Goal: Information Seeking & Learning: Learn about a topic

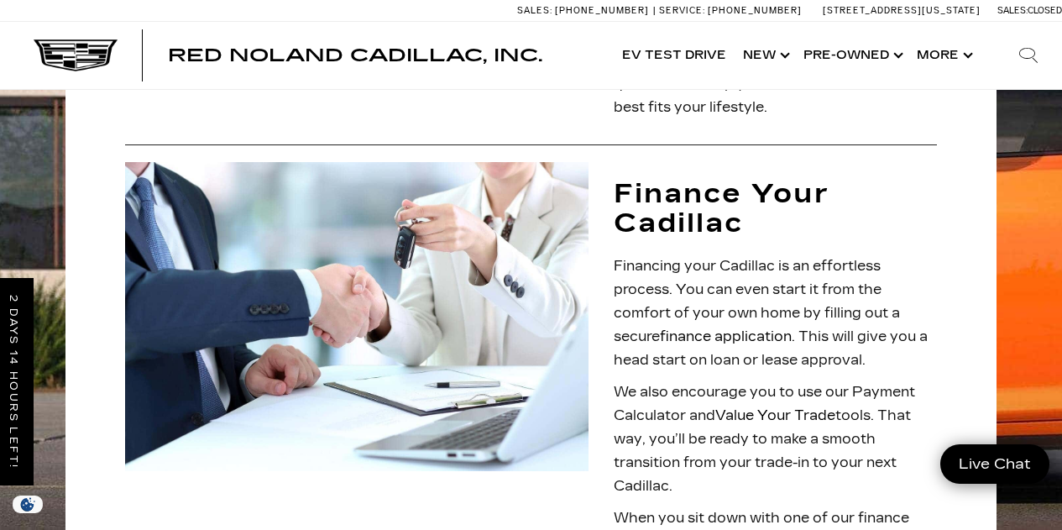
scroll to position [1436, 0]
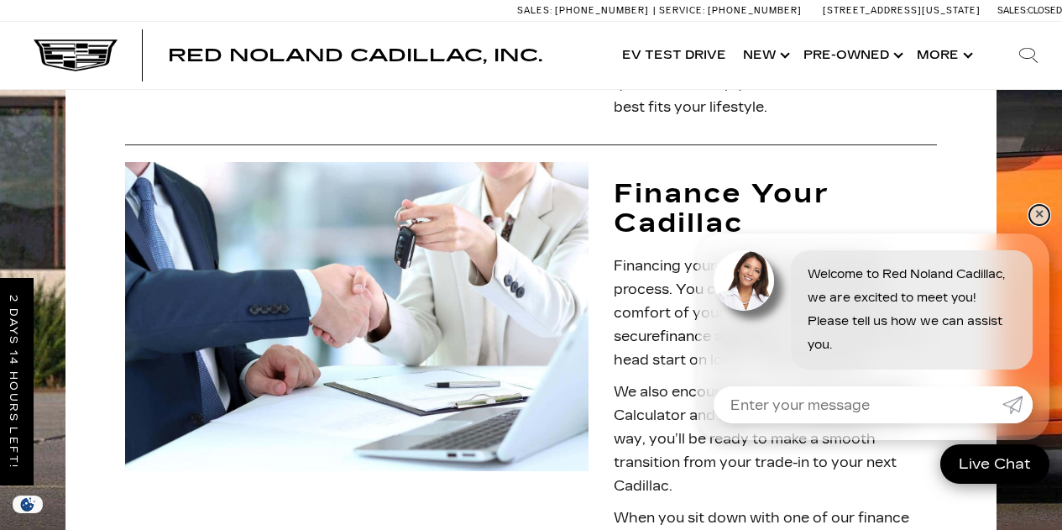
click at [1039, 215] on link "✕" at bounding box center [1039, 215] width 20 height 20
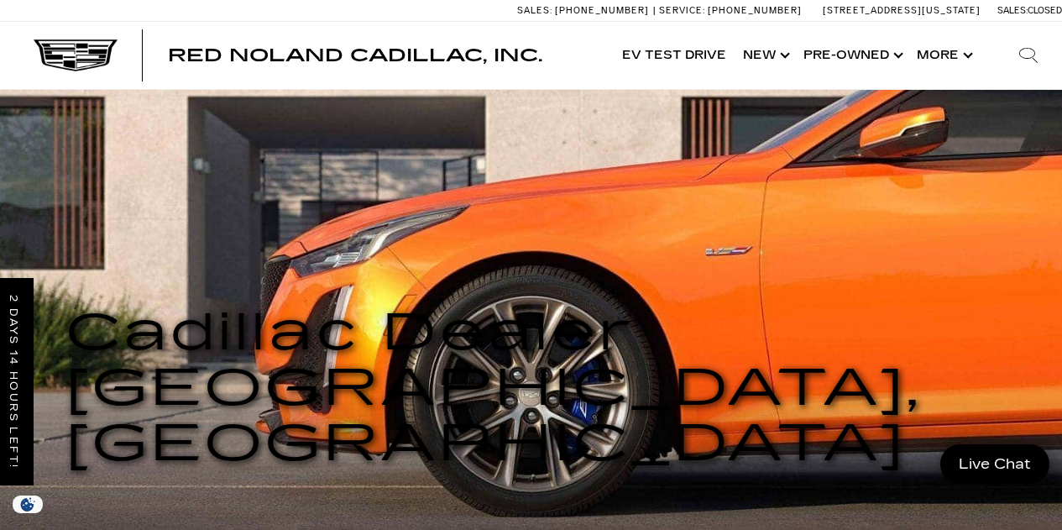
scroll to position [0, 0]
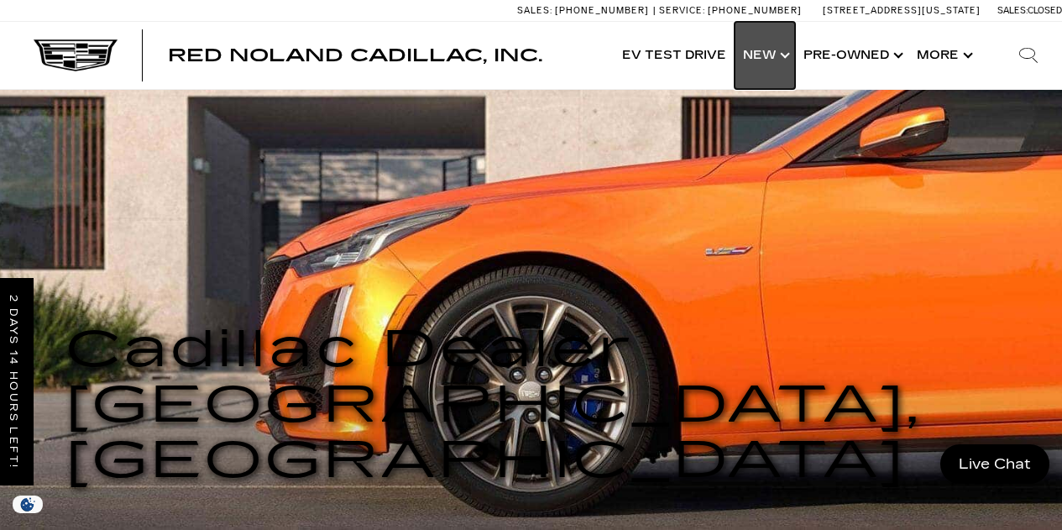
click at [766, 50] on link "Show New" at bounding box center [764, 55] width 60 height 67
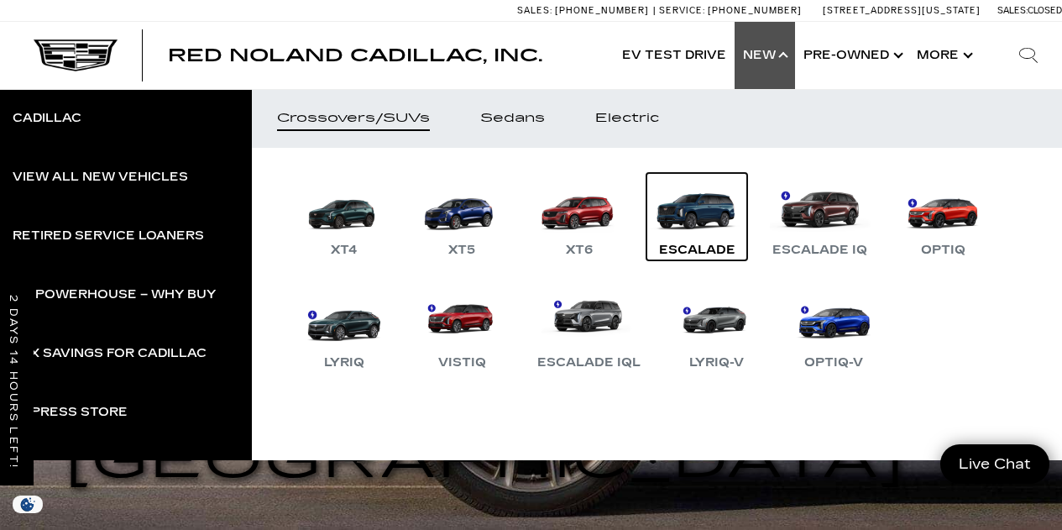
click at [709, 222] on link "Escalade" at bounding box center [696, 216] width 101 height 87
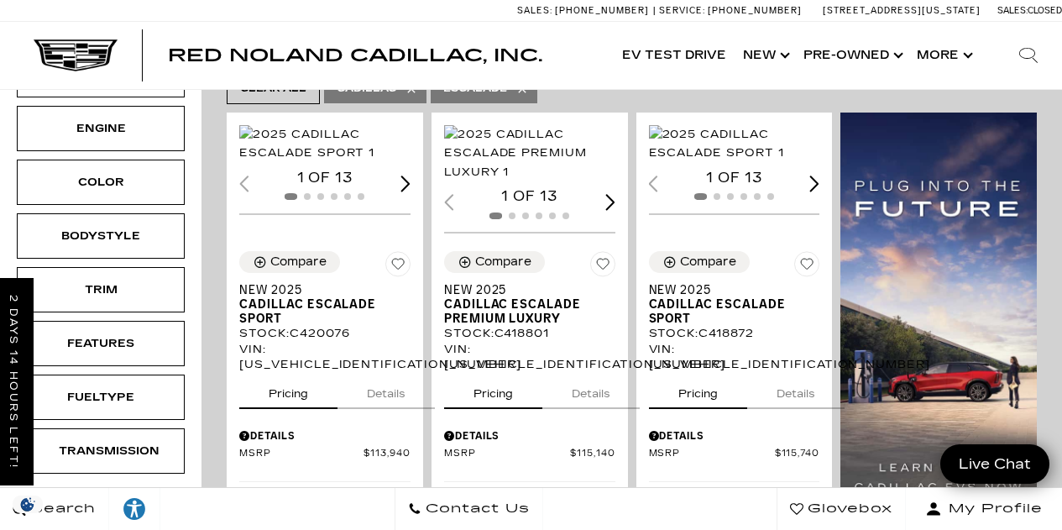
scroll to position [305, 0]
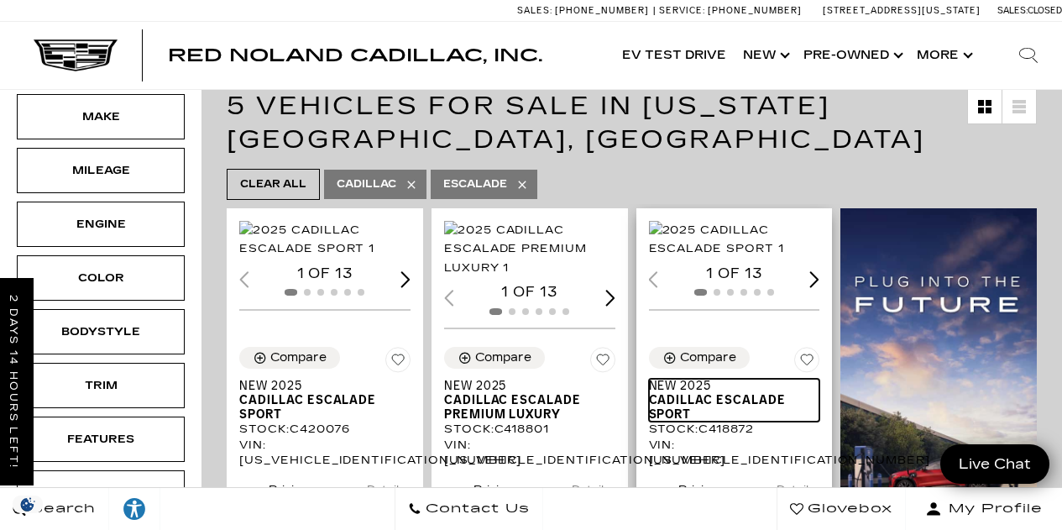
click at [773, 419] on span "Cadillac Escalade Sport" at bounding box center [728, 407] width 159 height 29
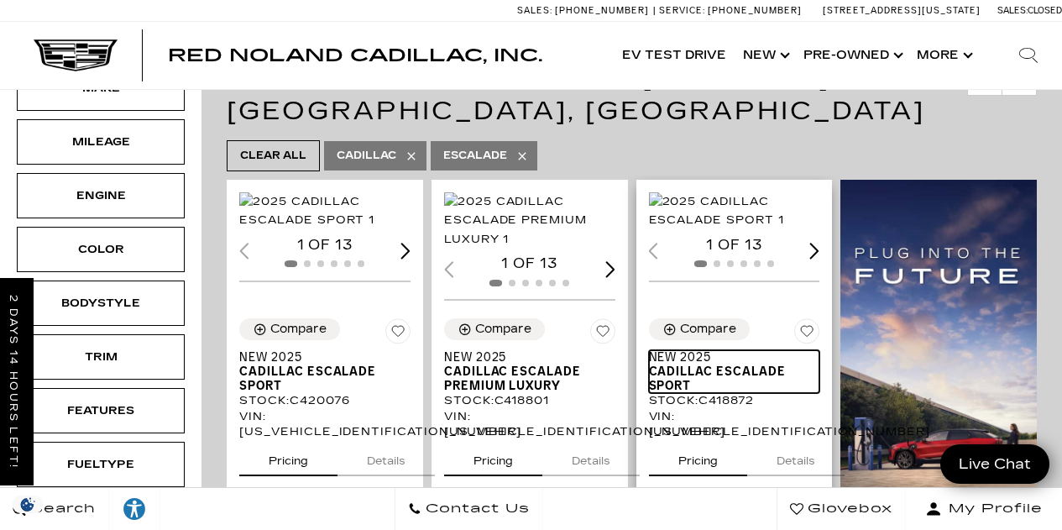
scroll to position [357, 0]
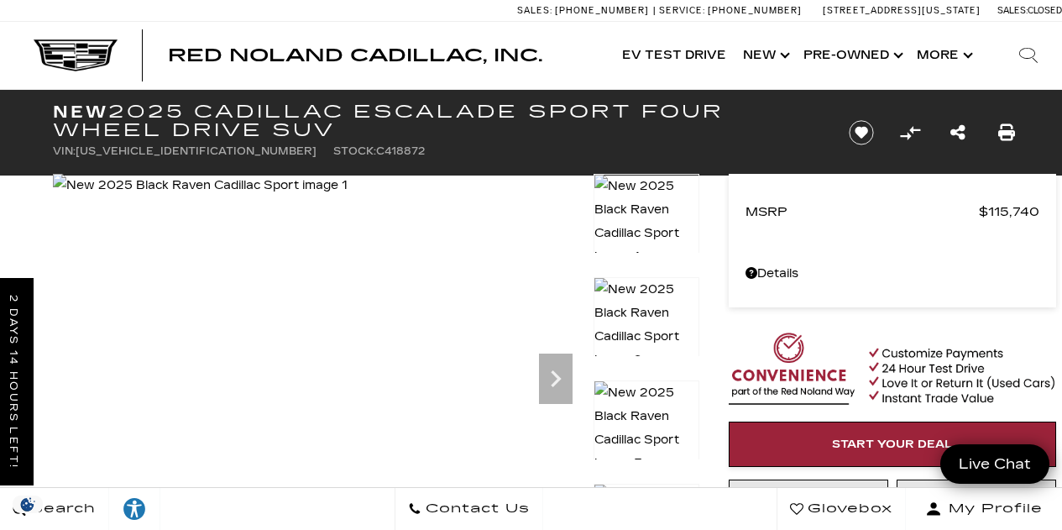
click at [658, 291] on img at bounding box center [646, 325] width 106 height 96
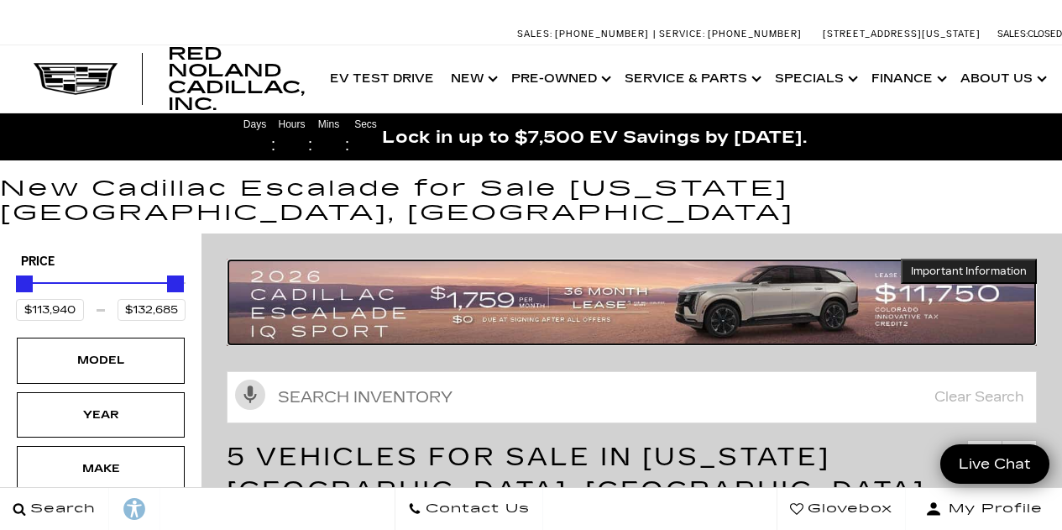
click at [838, 279] on img at bounding box center [632, 302] width 810 height 86
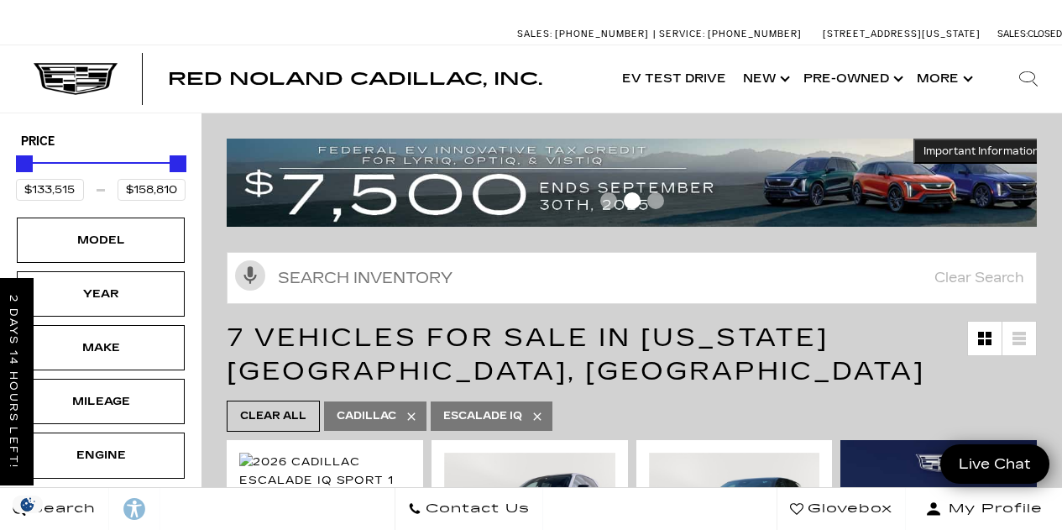
scroll to position [310, 0]
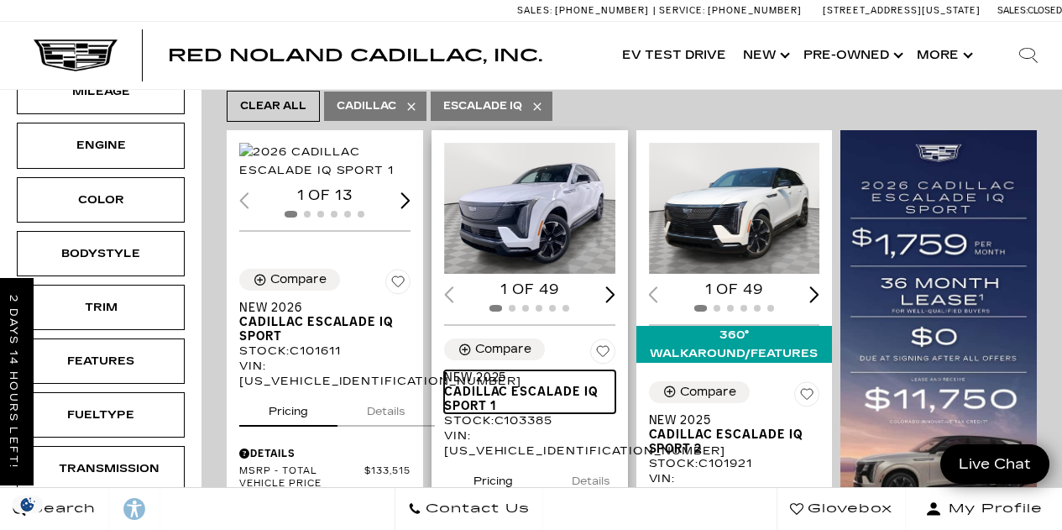
click at [527, 384] on span "New 2025" at bounding box center [523, 377] width 159 height 14
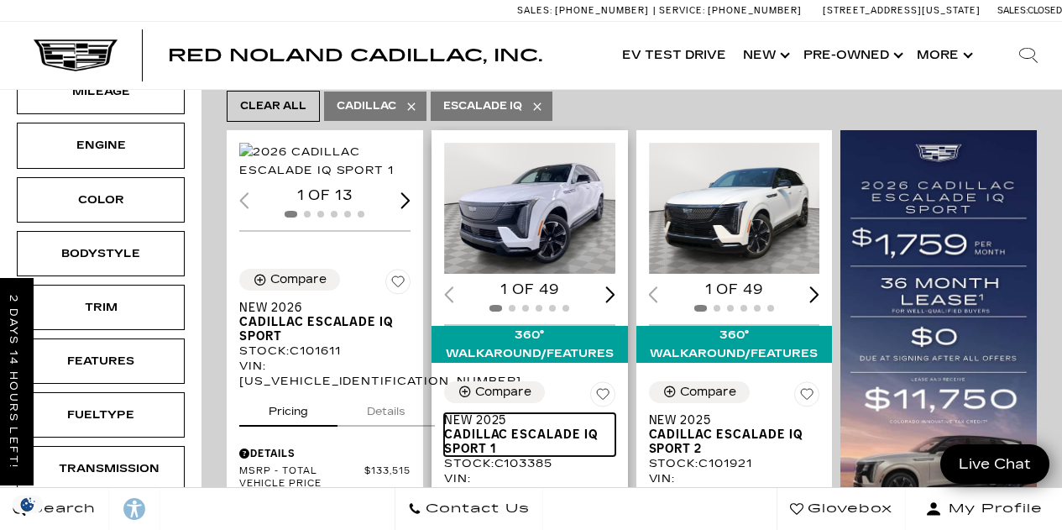
click at [588, 413] on span "New 2025" at bounding box center [523, 420] width 159 height 14
click at [536, 427] on span "Cadillac ESCALADE IQ Sport 1" at bounding box center [523, 441] width 159 height 29
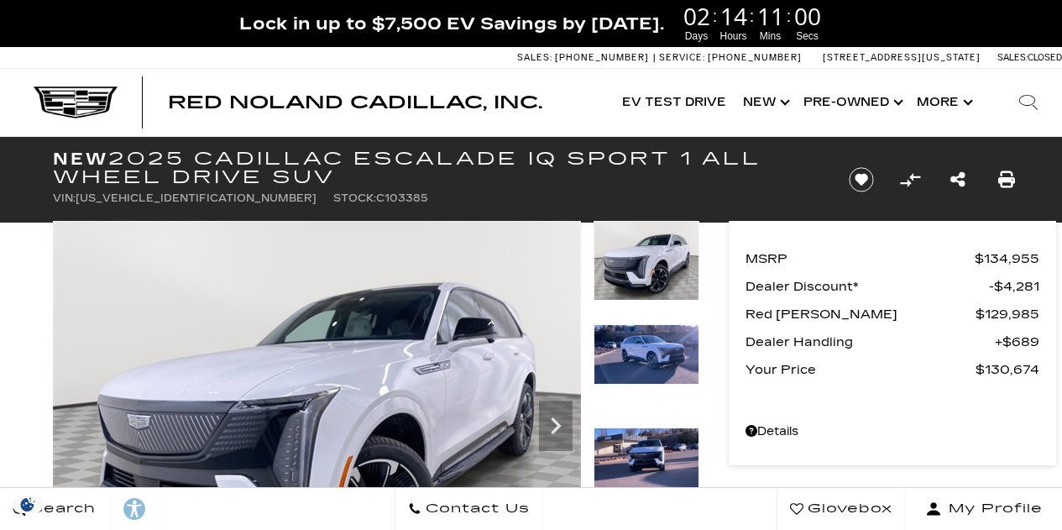
scroll to position [224, 0]
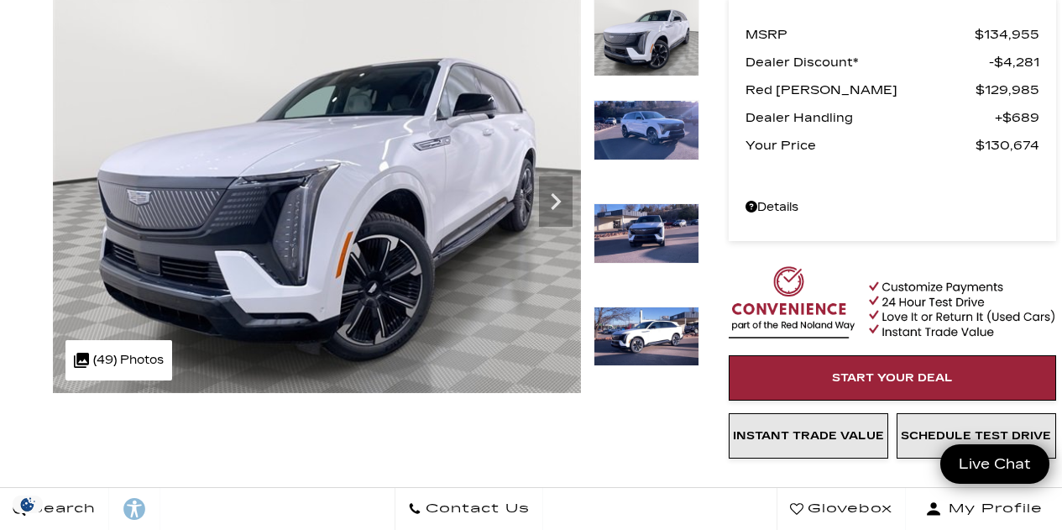
click at [684, 128] on img at bounding box center [646, 130] width 106 height 60
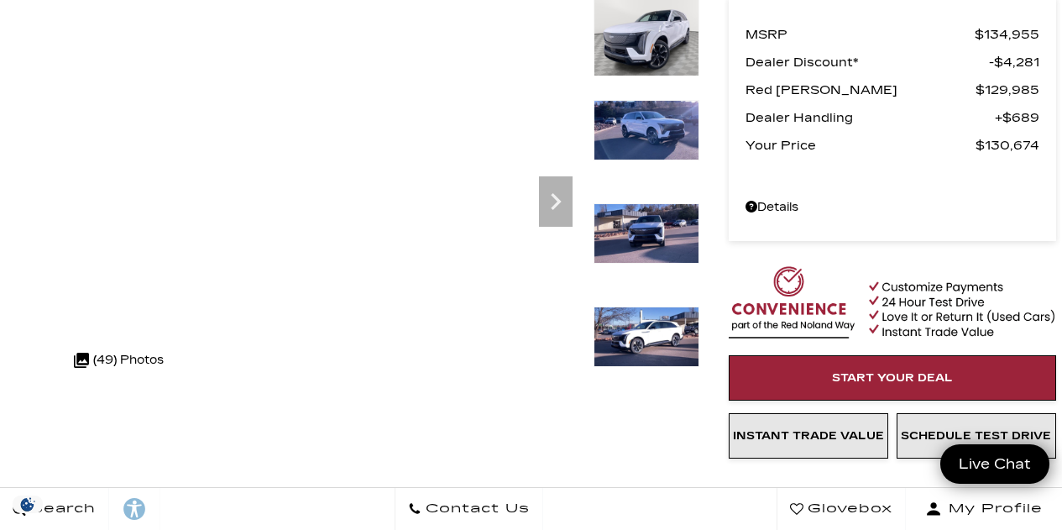
scroll to position [0, 0]
